Goal: Task Accomplishment & Management: Use online tool/utility

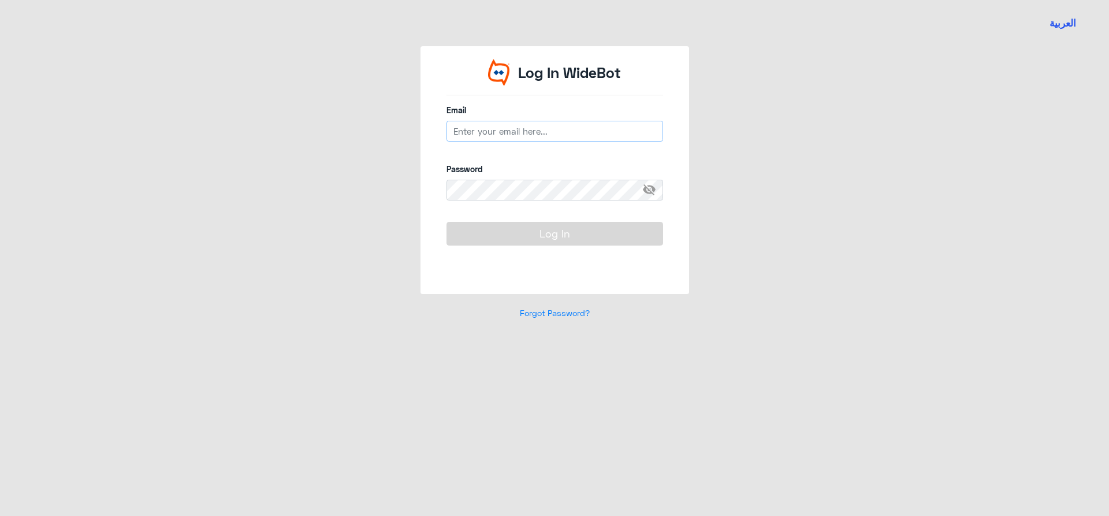
click at [483, 125] on input "email" at bounding box center [554, 131] width 217 height 21
type input "[EMAIL_ADDRESS][DOMAIN_NAME]"
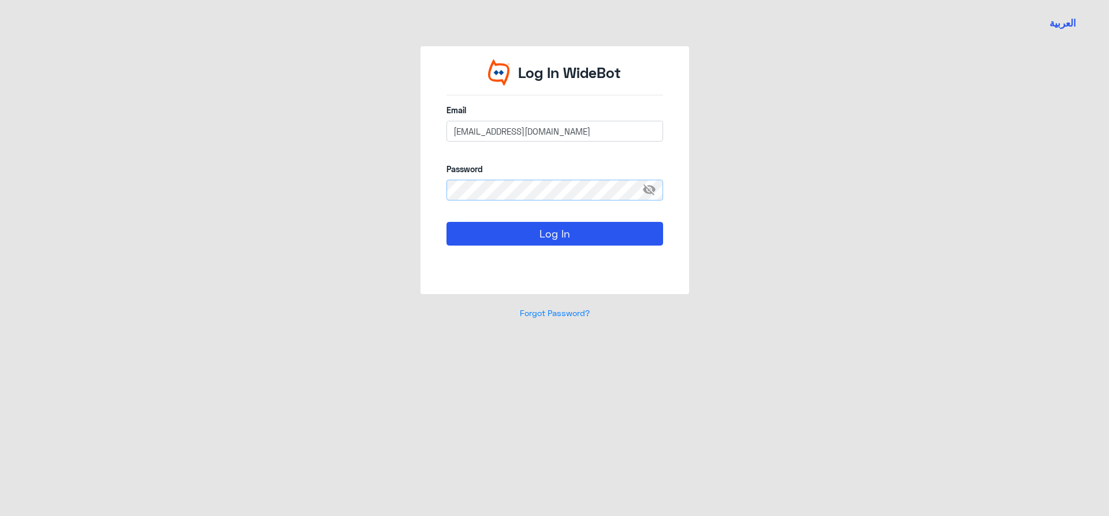
click at [446, 222] on button "Log In" at bounding box center [554, 233] width 217 height 23
